Goal: Navigation & Orientation: Go to known website

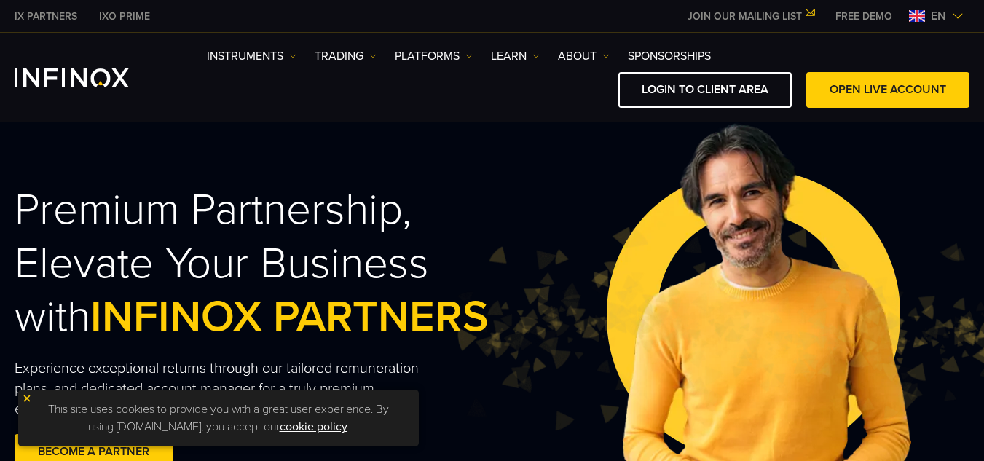
drag, startPoint x: 0, startPoint y: 0, endPoint x: 940, endPoint y: 19, distance: 939.8
click at [940, 19] on span "en" at bounding box center [938, 15] width 27 height 17
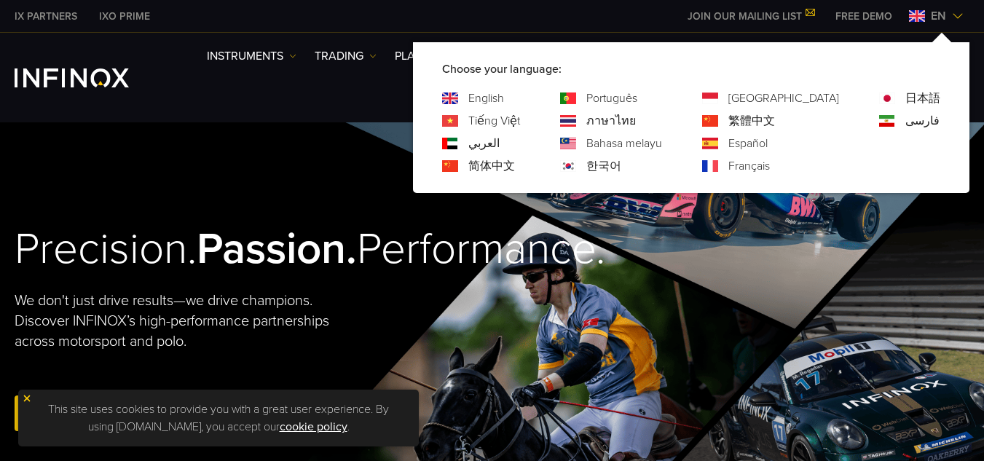
click at [768, 136] on link "Español" at bounding box center [747, 143] width 39 height 17
